Goal: Obtain resource: Obtain resource

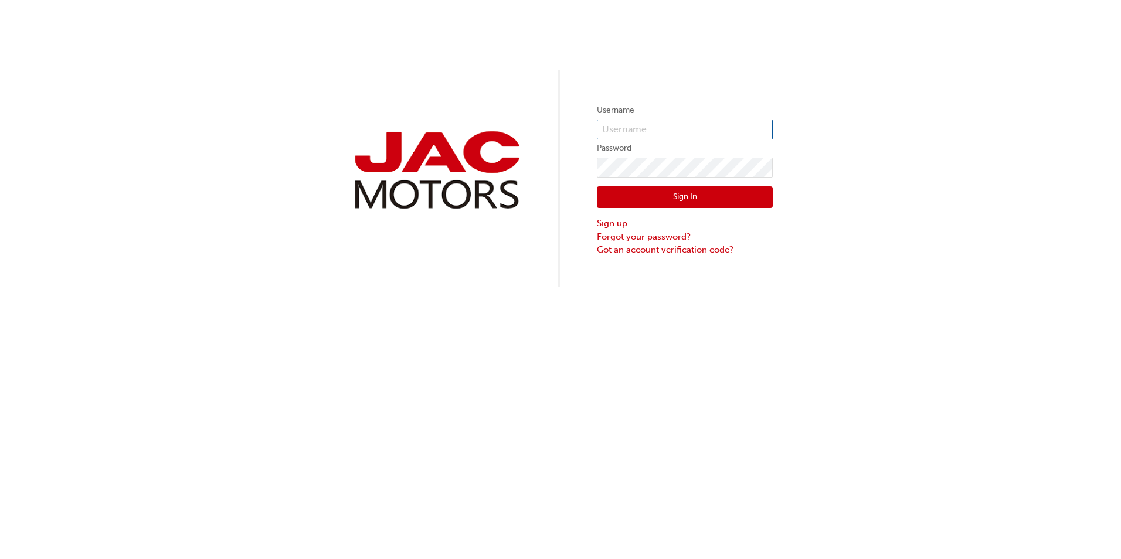
type input "JB0085"
click at [680, 196] on button "Sign In" at bounding box center [685, 197] width 176 height 22
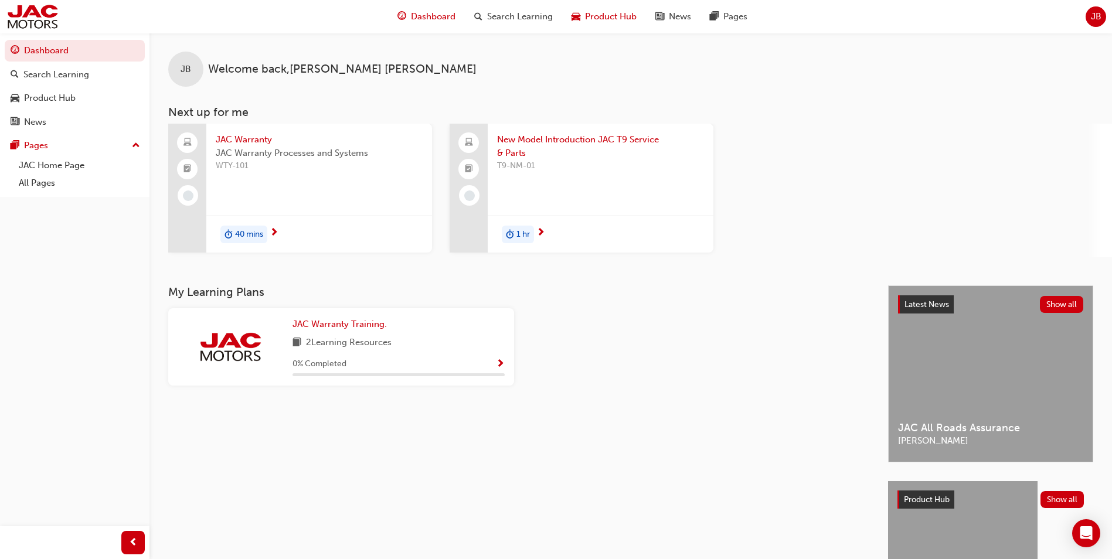
click at [572, 16] on span "car-icon" at bounding box center [576, 16] width 9 height 15
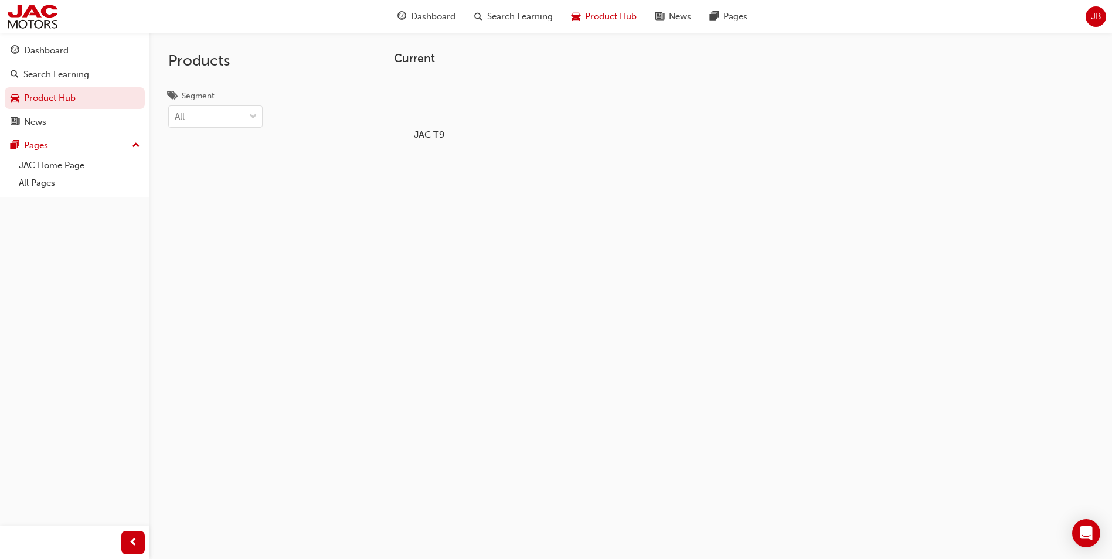
click at [413, 88] on div at bounding box center [429, 100] width 65 height 47
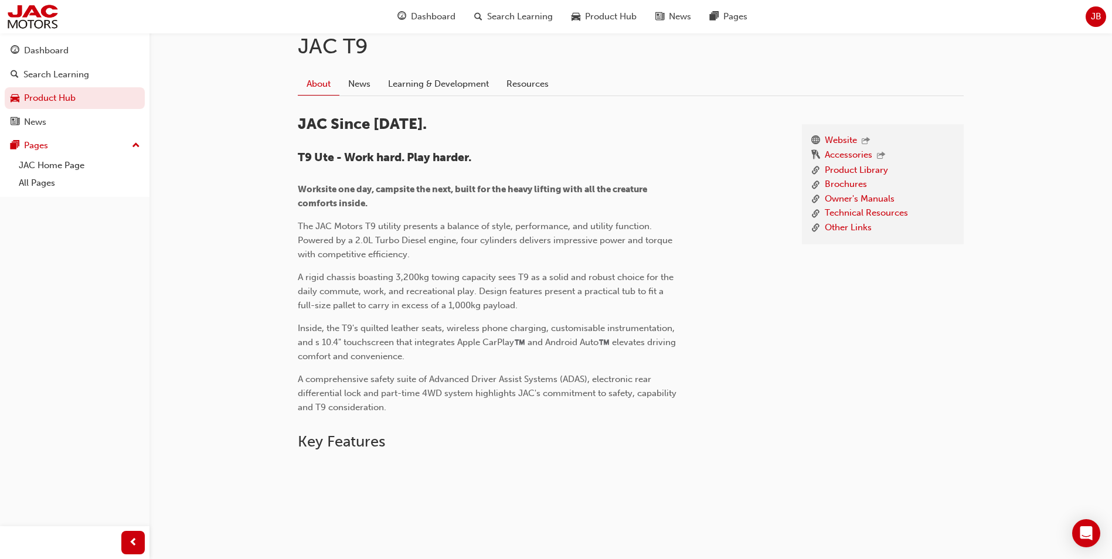
scroll to position [118, 0]
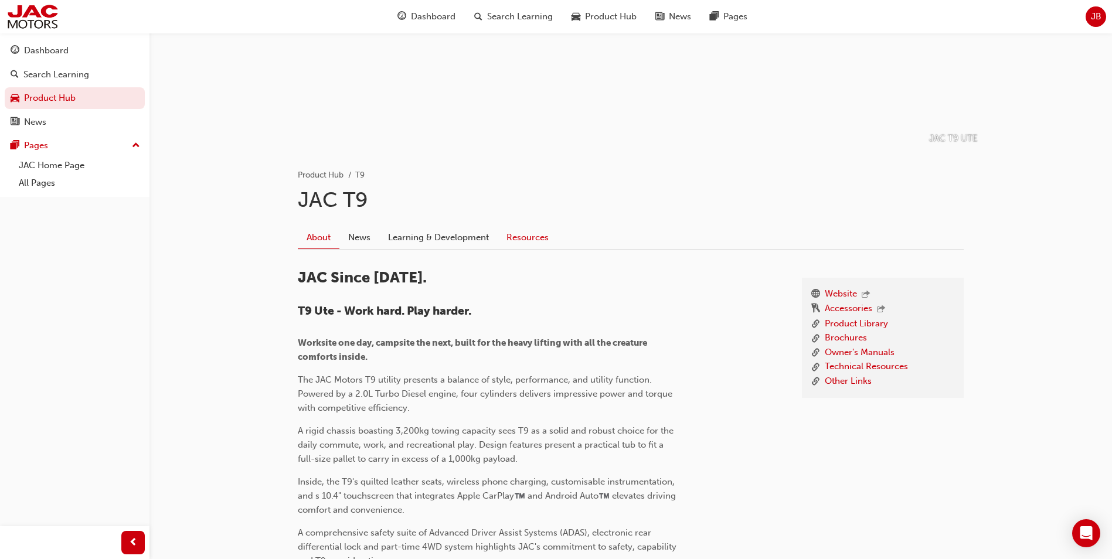
click at [523, 230] on link "Resources" at bounding box center [528, 237] width 60 height 22
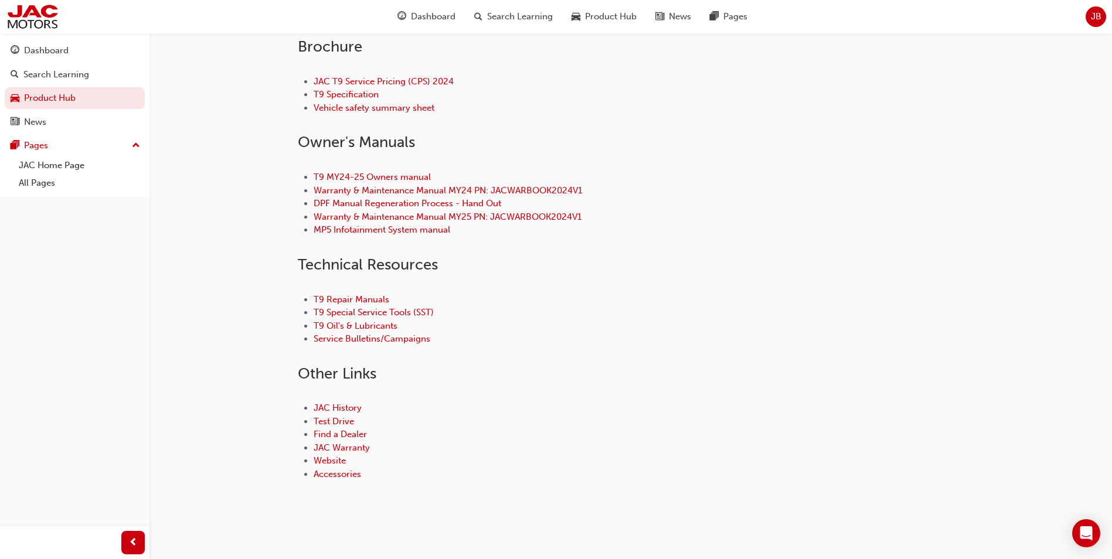
scroll to position [451, 0]
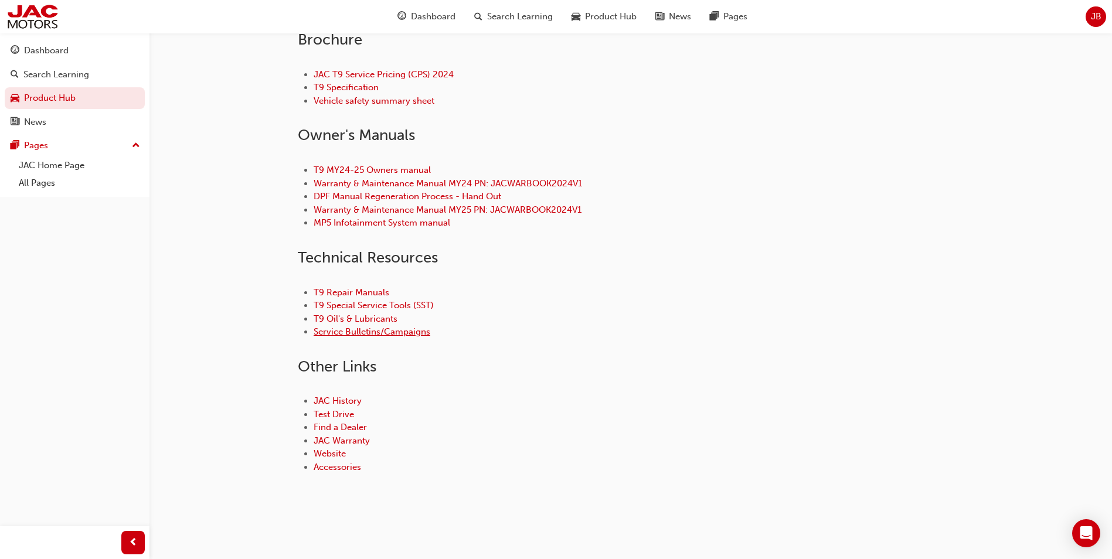
click at [397, 334] on link "Service Bulletins/Campaigns" at bounding box center [372, 332] width 117 height 11
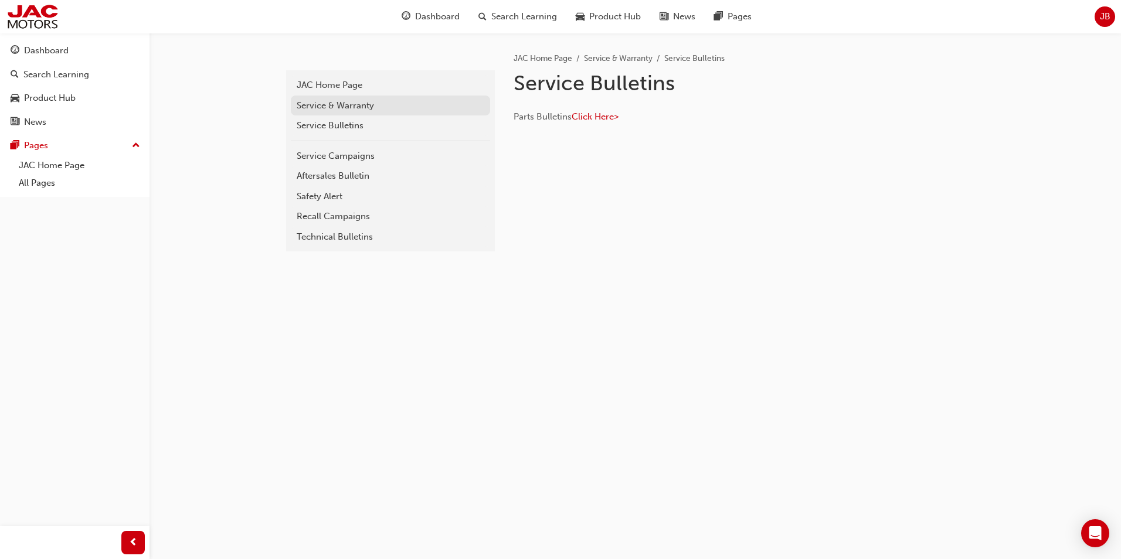
click at [323, 103] on div "Service & Warranty" at bounding box center [391, 105] width 188 height 13
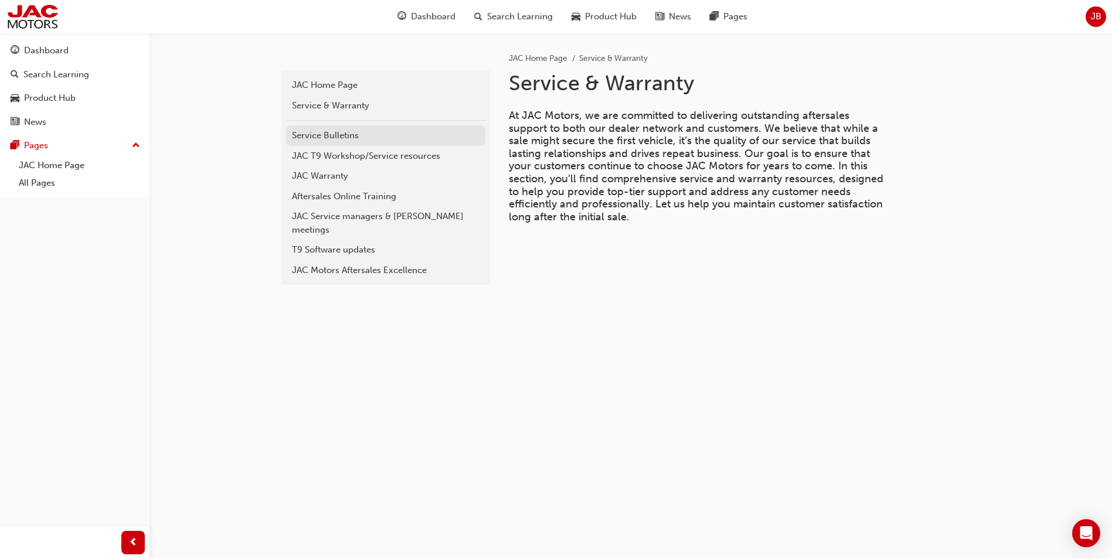
click at [341, 136] on div "Service Bulletins" at bounding box center [386, 135] width 188 height 13
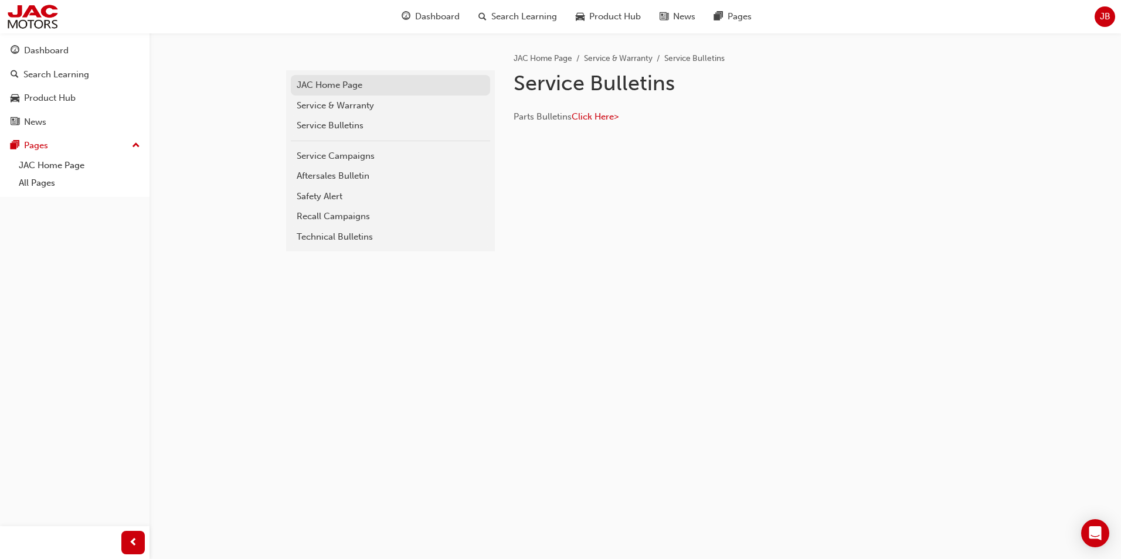
click at [349, 91] on div "JAC Home Page" at bounding box center [391, 85] width 188 height 13
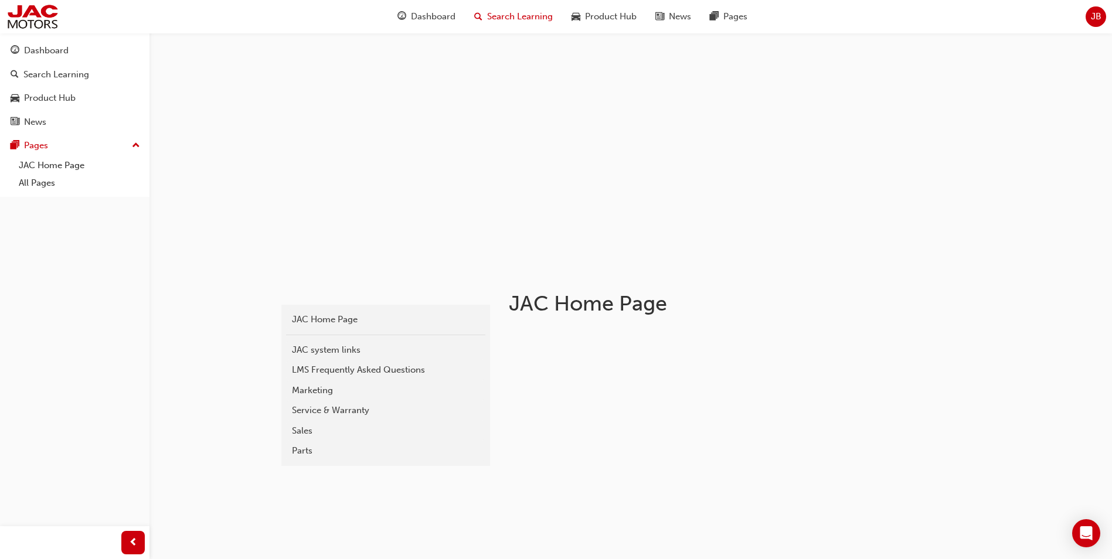
click at [514, 15] on span "Search Learning" at bounding box center [520, 16] width 66 height 13
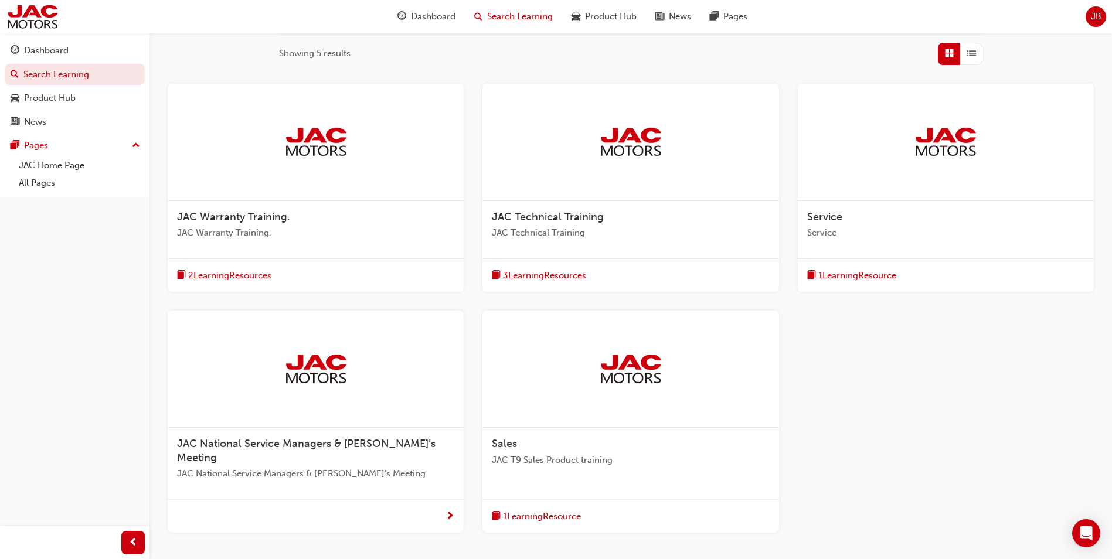
scroll to position [234, 0]
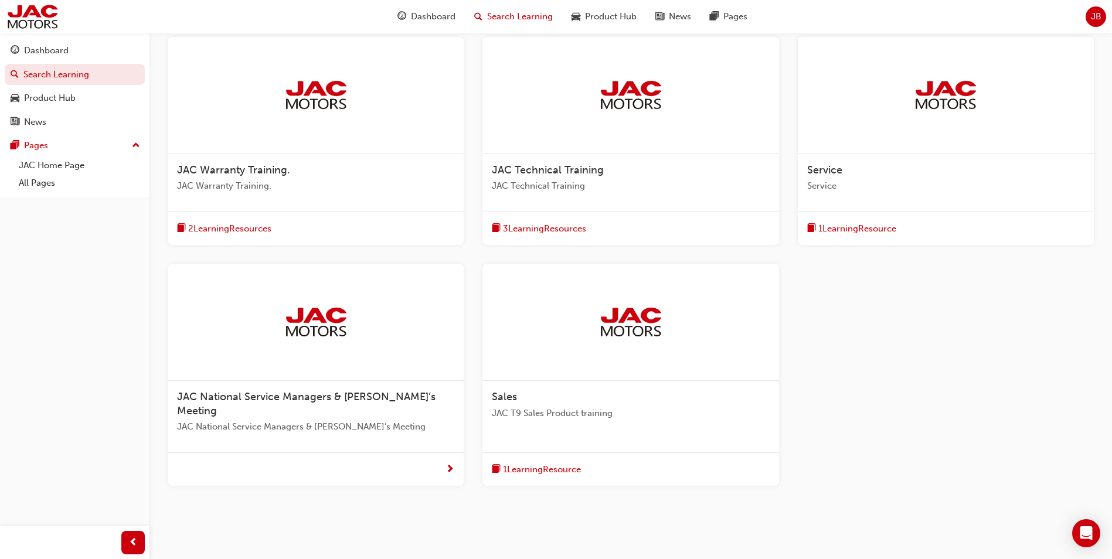
click at [837, 225] on span "1 Learning Resource" at bounding box center [857, 228] width 78 height 13
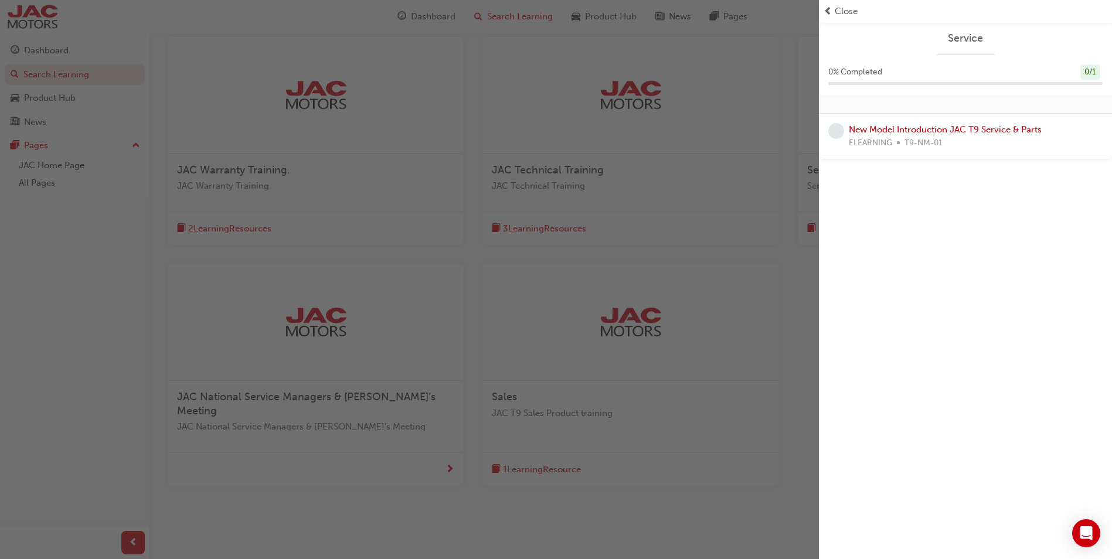
click at [831, 13] on span "prev-icon" at bounding box center [828, 11] width 9 height 13
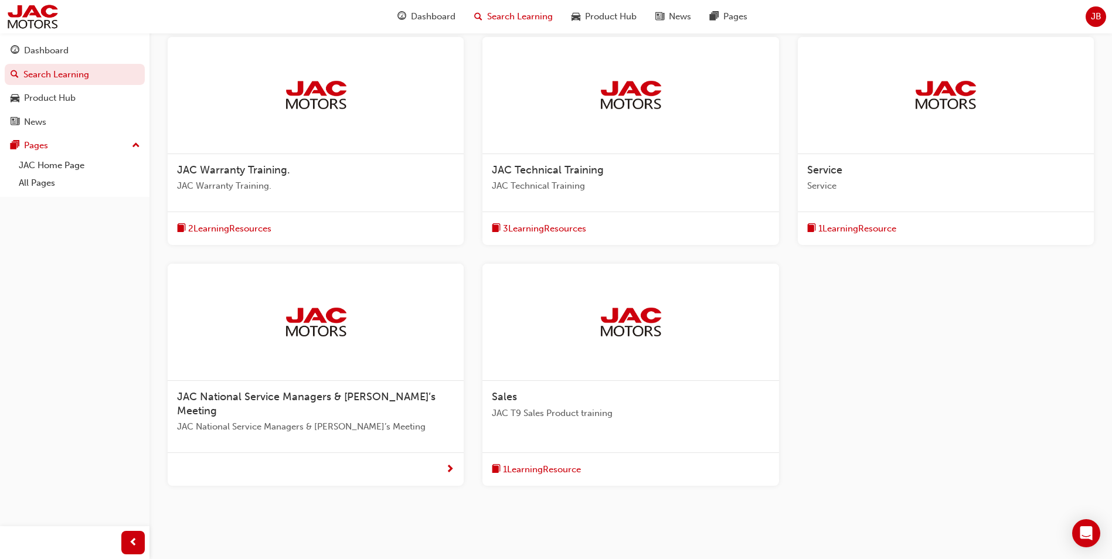
click at [535, 225] on span "3 Learning Resources" at bounding box center [544, 228] width 83 height 13
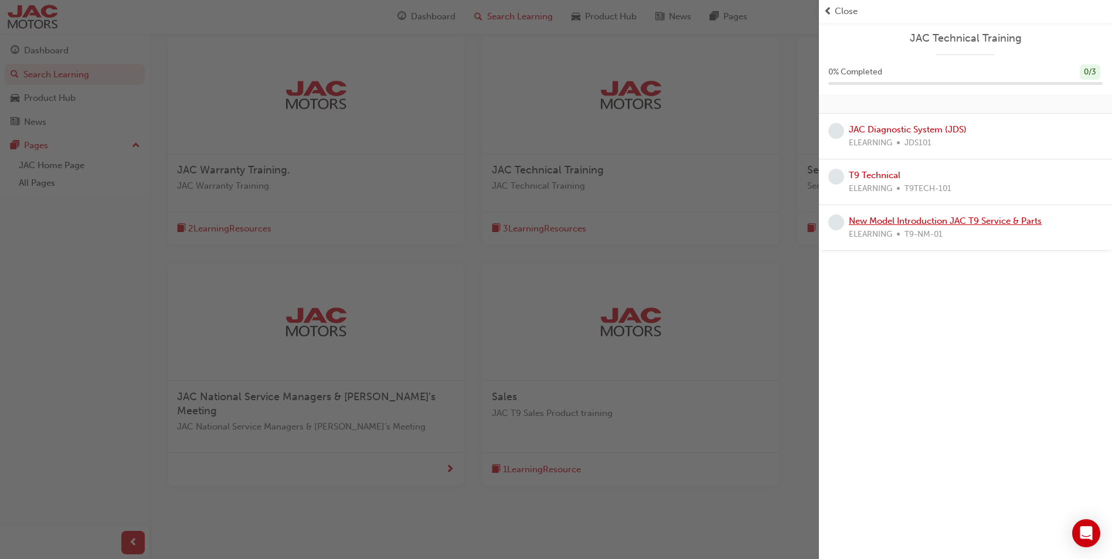
click at [926, 221] on link "New Model Introduction JAC T9 Service & Parts" at bounding box center [945, 221] width 193 height 11
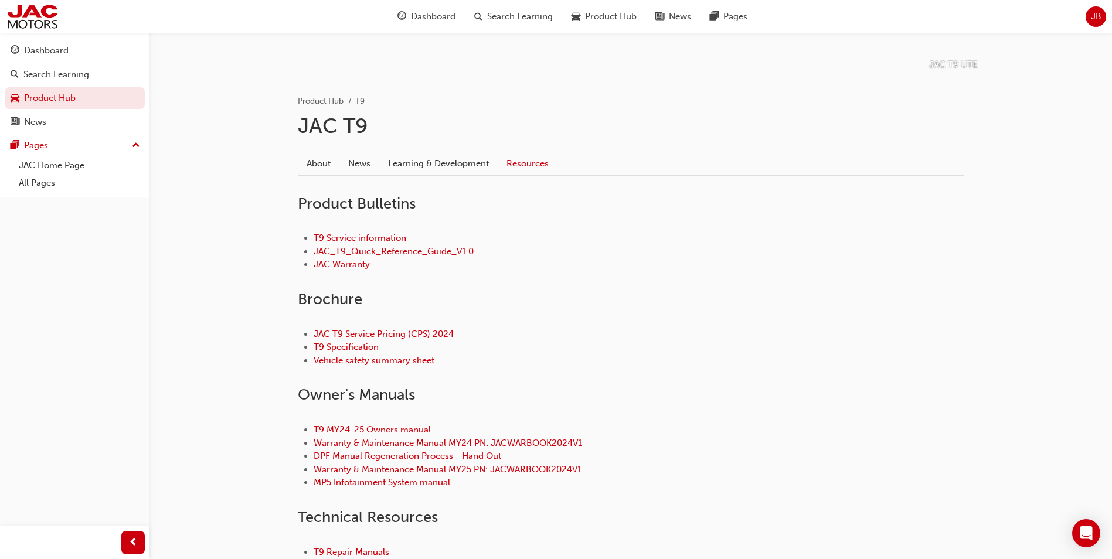
scroll to position [234, 0]
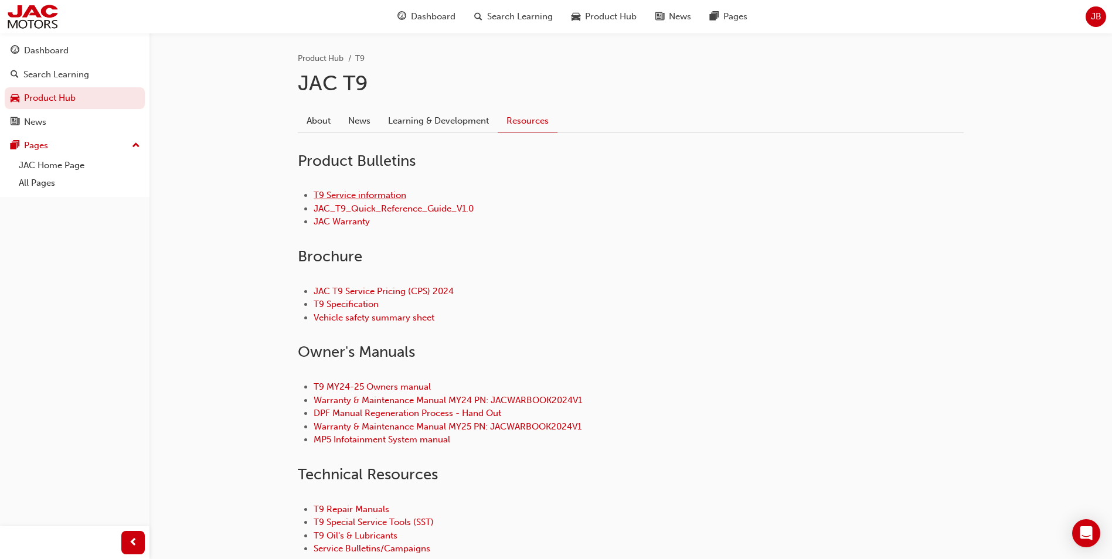
click at [342, 196] on link "T9 Service information" at bounding box center [360, 195] width 93 height 11
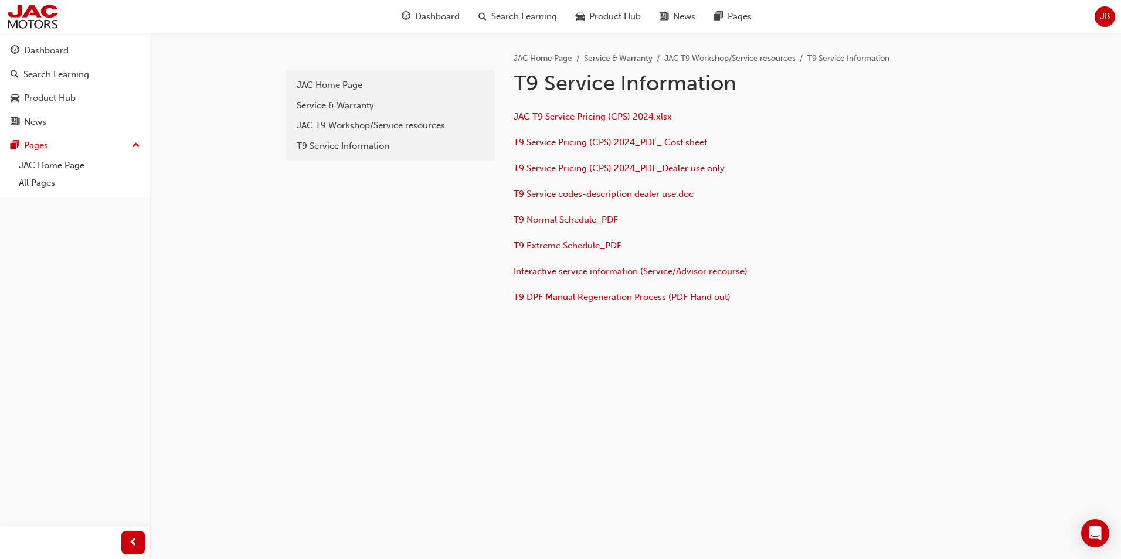
click at [606, 169] on span "T9 Service Pricing (CPS) 2024_PDF_Dealer use only" at bounding box center [619, 168] width 211 height 11
click at [625, 139] on span "T9 Service Pricing (CPS) 2024_PDF_ Cost sheet" at bounding box center [610, 142] width 193 height 11
click at [584, 118] on span "JAC T9 Service Pricing (CPS) 2024.xlsx" at bounding box center [593, 116] width 158 height 11
click at [563, 220] on span "T9 Normal Schedule_PDF" at bounding box center [566, 220] width 104 height 11
